Goal: Information Seeking & Learning: Learn about a topic

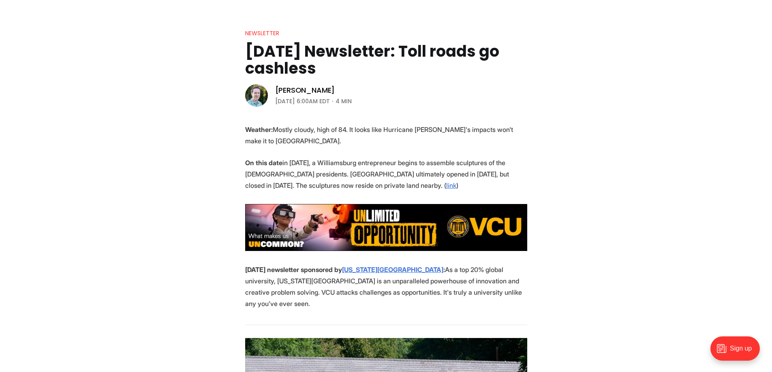
scroll to position [121, 0]
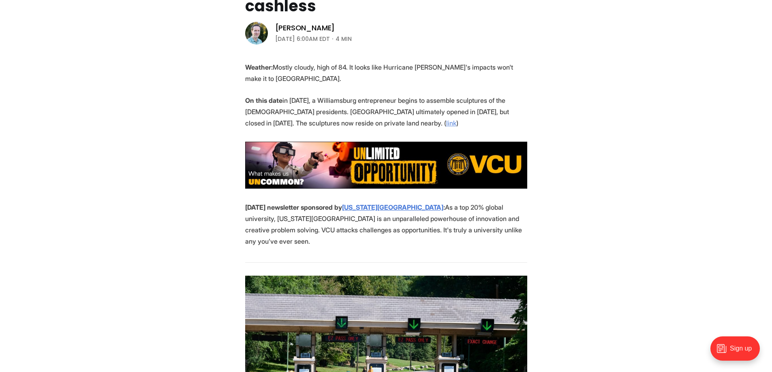
click at [446, 126] on u "link" at bounding box center [451, 123] width 10 height 8
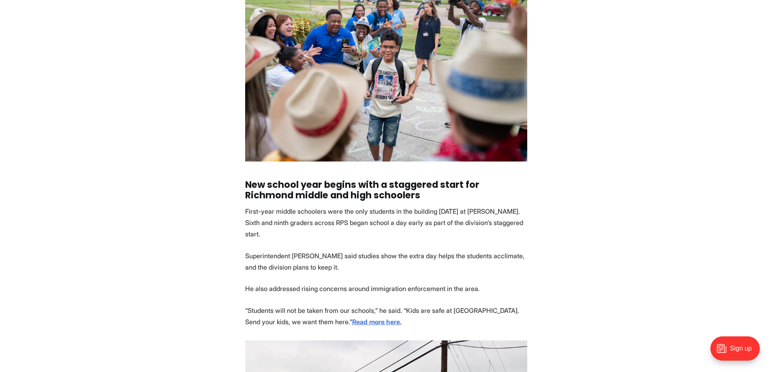
scroll to position [729, 0]
click at [352, 323] on strong "Read more here." at bounding box center [376, 322] width 49 height 8
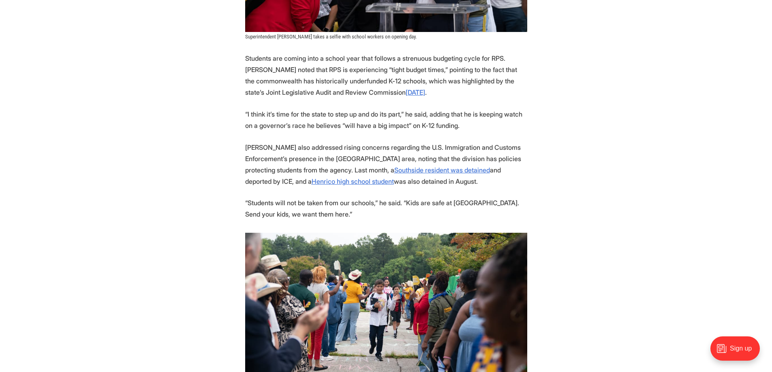
scroll to position [972, 0]
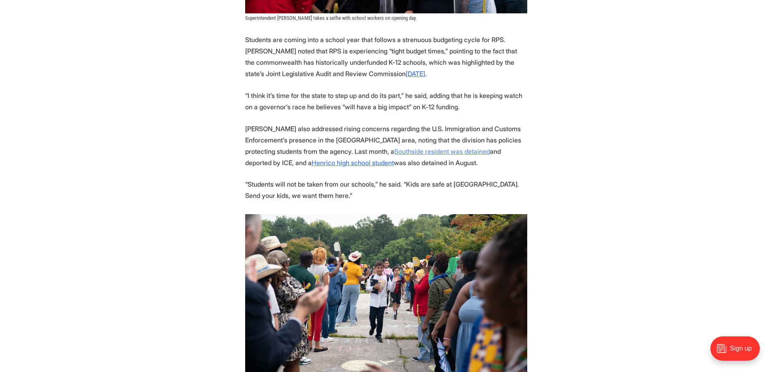
click at [431, 154] on u "Southside resident was detained" at bounding box center [442, 151] width 96 height 8
click at [311, 161] on u "Henrico high school student" at bounding box center [352, 163] width 82 height 8
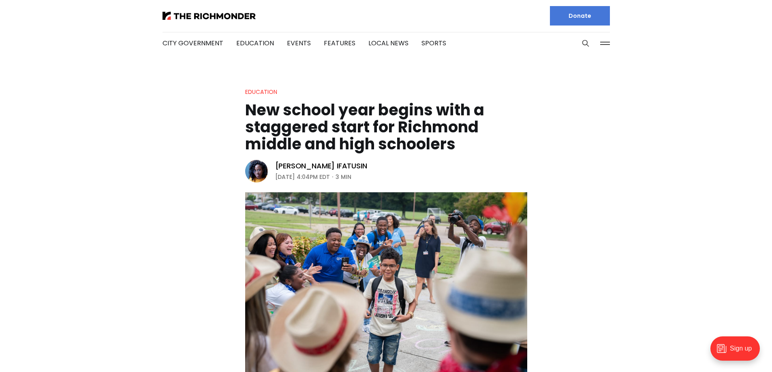
scroll to position [0, 0]
click at [215, 43] on link "City Government" at bounding box center [192, 43] width 61 height 9
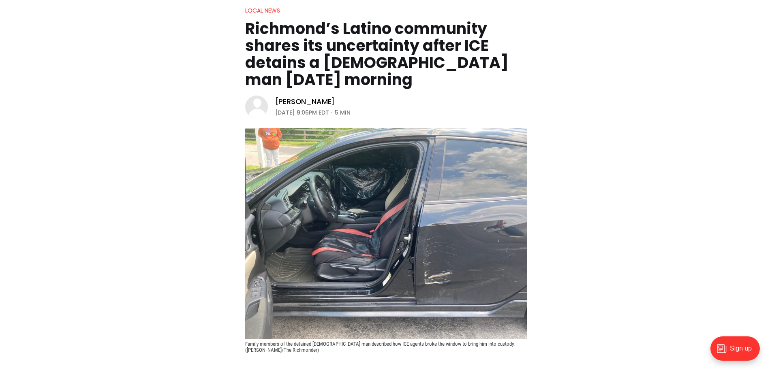
scroll to position [81, 0]
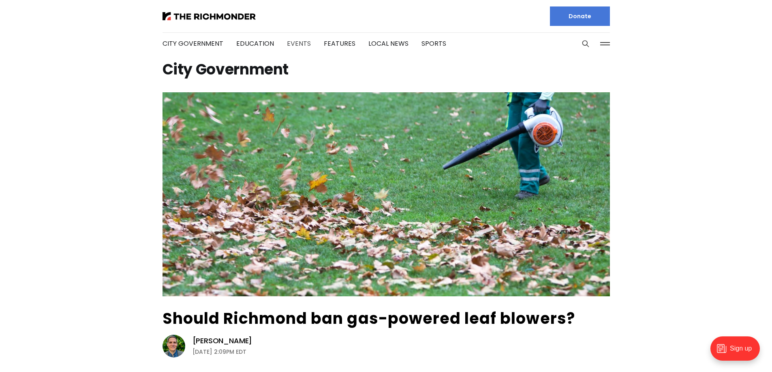
click at [287, 40] on link "Events" at bounding box center [299, 43] width 24 height 9
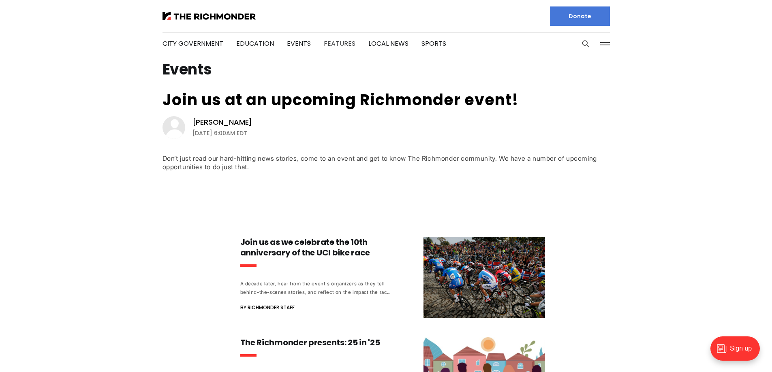
click at [328, 43] on link "Features" at bounding box center [340, 43] width 32 height 9
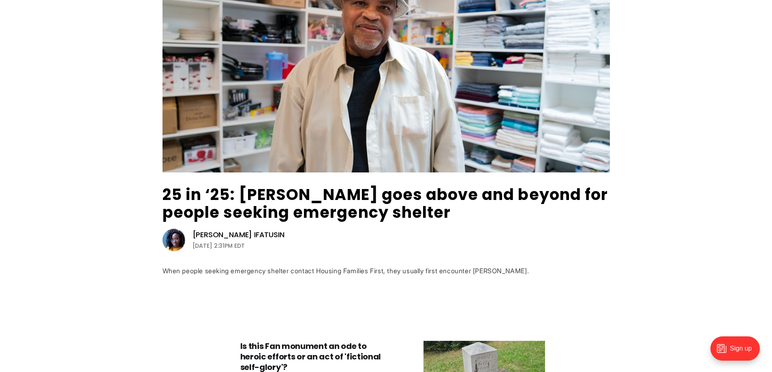
scroll to position [121, 0]
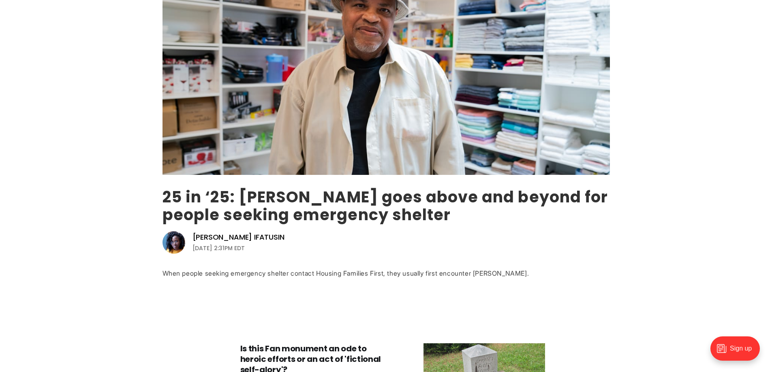
click at [353, 217] on link "25 in ‘25: [PERSON_NAME] goes above and beyond for people seeking emergency she…" at bounding box center [384, 205] width 445 height 39
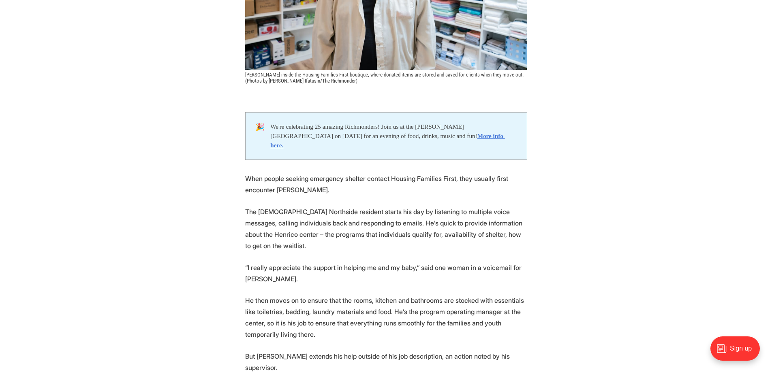
scroll to position [324, 0]
